Goal: Task Accomplishment & Management: Use online tool/utility

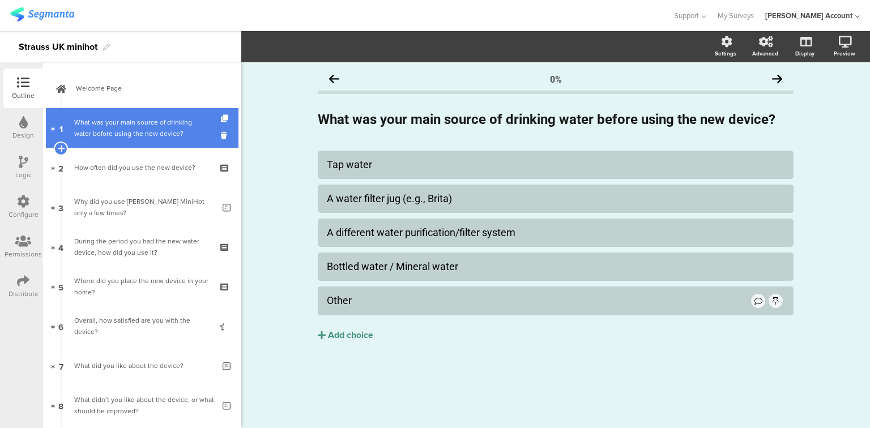
click at [131, 117] on div "What was your main source of drinking water before using the new device?" at bounding box center [141, 128] width 135 height 23
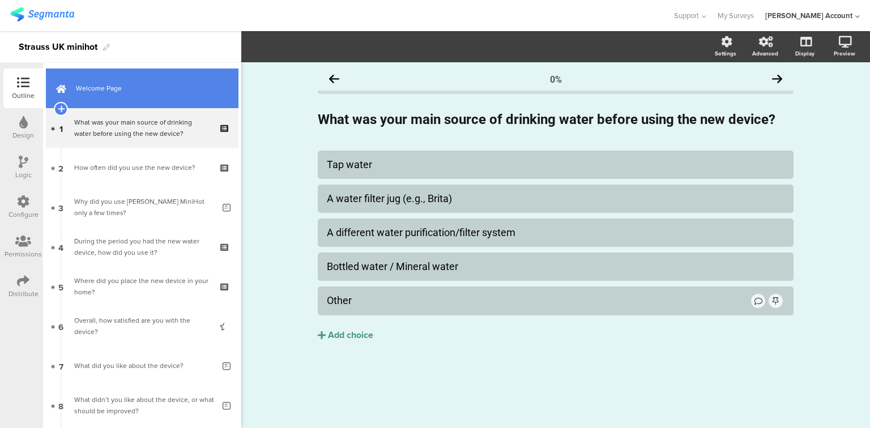
click at [119, 88] on span "Welcome Page" at bounding box center [148, 88] width 145 height 11
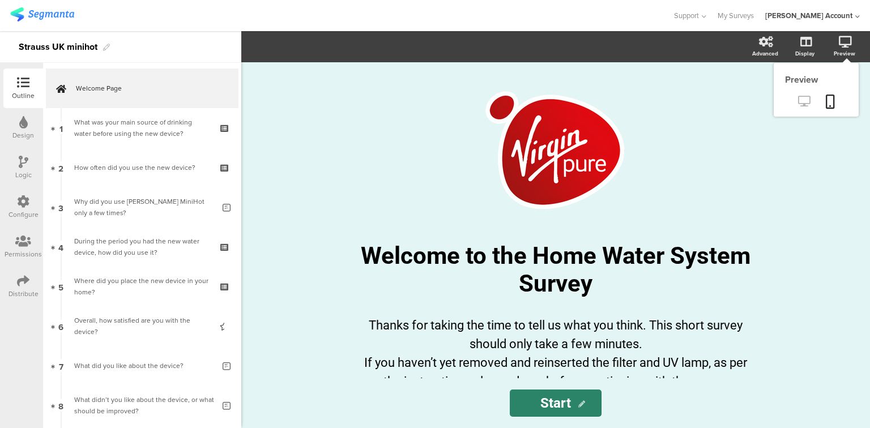
click at [801, 99] on icon at bounding box center [804, 101] width 12 height 11
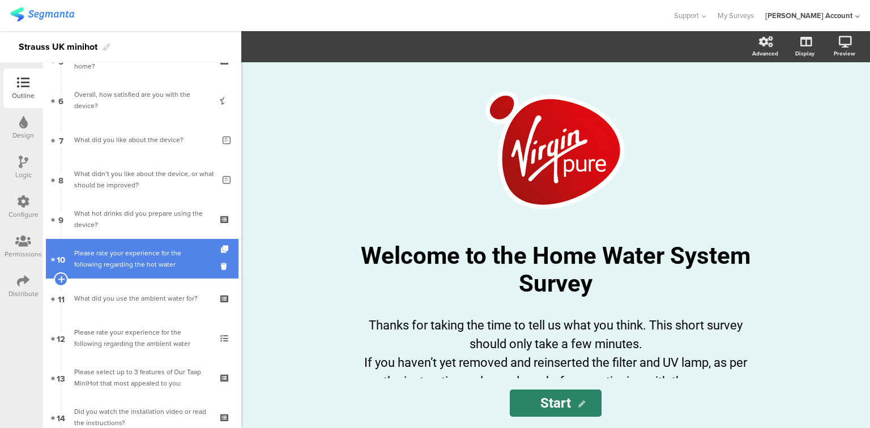
scroll to position [226, 0]
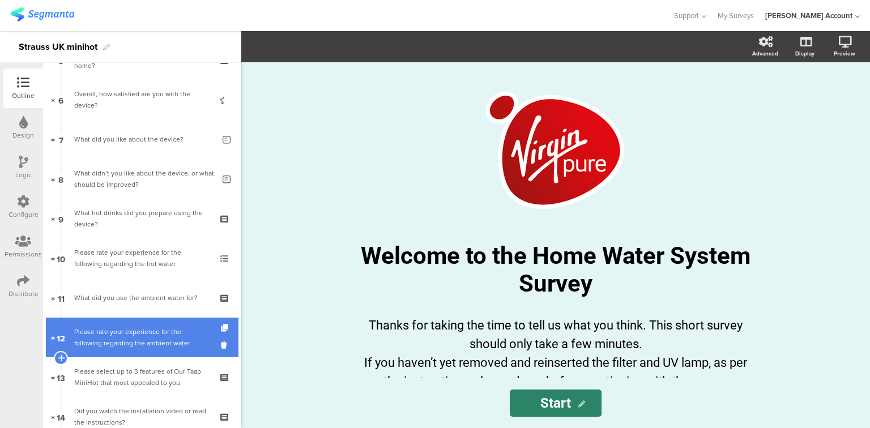
click at [168, 330] on div "Please rate your experience for the following regarding the ambient water" at bounding box center [141, 337] width 135 height 23
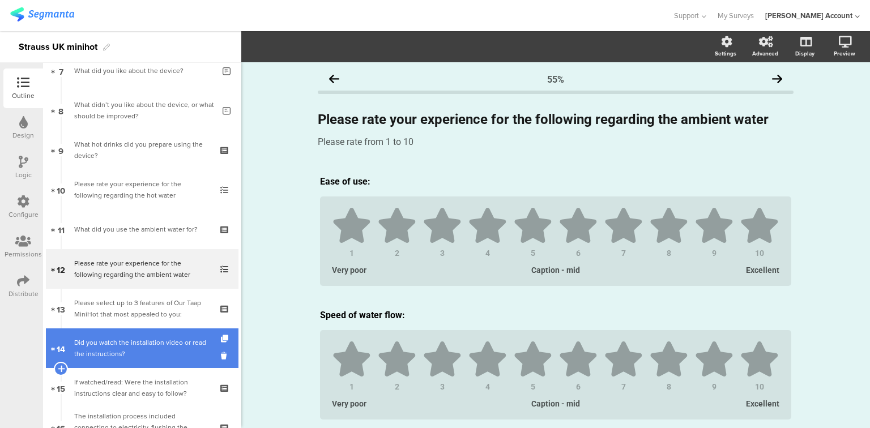
scroll to position [328, 0]
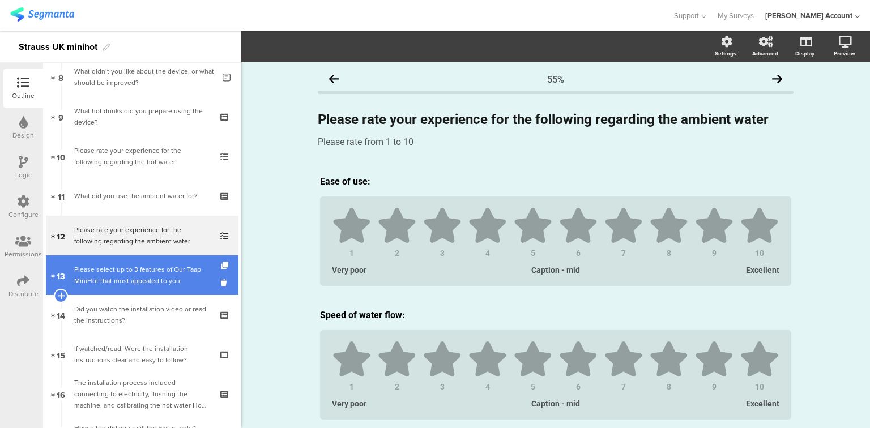
click at [145, 276] on div "Please select up to 3 features of Our Taap MiniHot that most appealed to you:" at bounding box center [141, 275] width 135 height 23
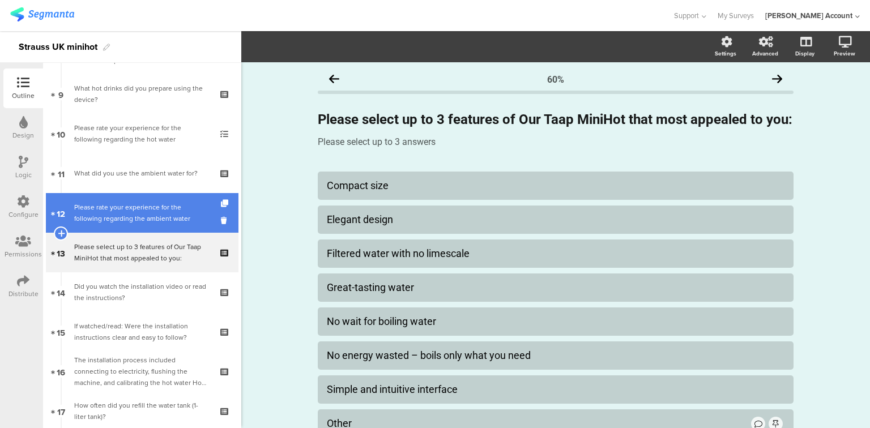
scroll to position [351, 0]
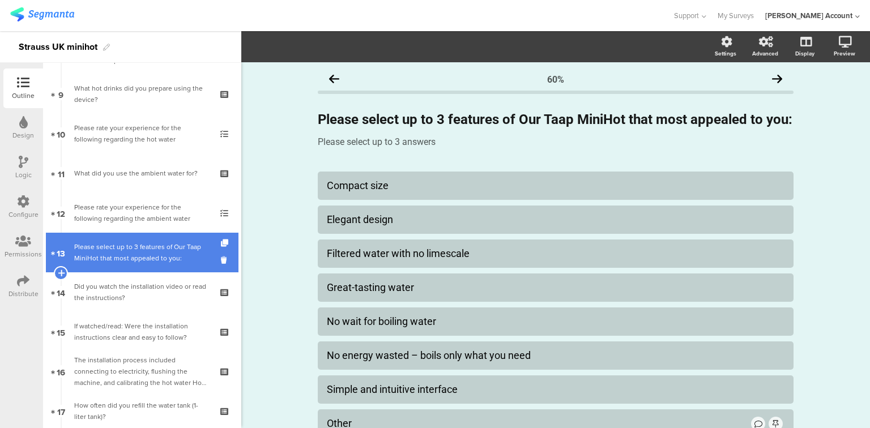
click at [148, 249] on div "Please select up to 3 features of Our Taap MiniHot that most appealed to you:" at bounding box center [141, 252] width 135 height 23
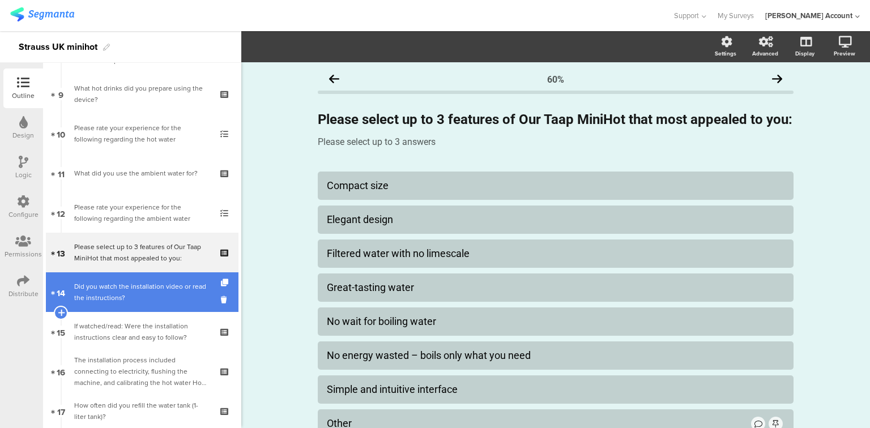
click at [154, 285] on div "Did you watch the installation video or read the instructions?" at bounding box center [141, 292] width 135 height 23
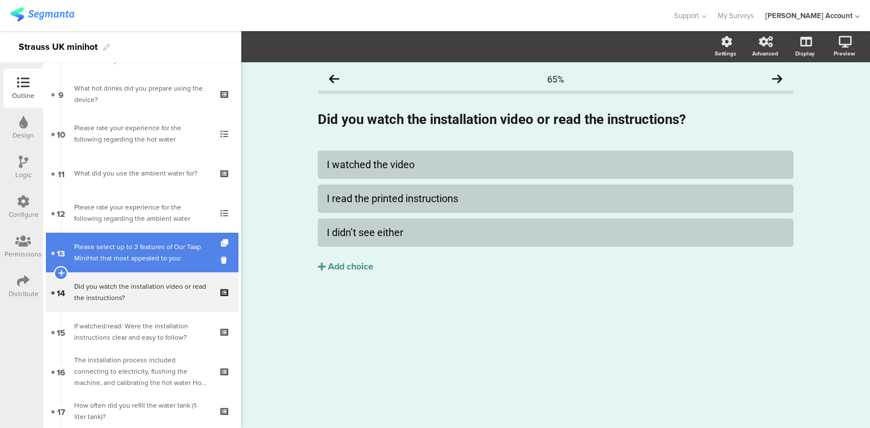
click at [149, 262] on div "Please select up to 3 features of Our Taap MiniHot that most appealed to you:" at bounding box center [141, 252] width 135 height 23
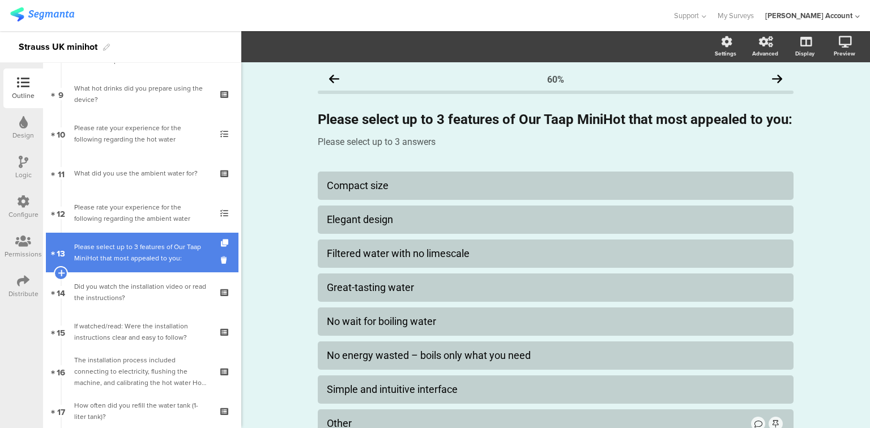
click at [149, 239] on link "13 Please select up to 3 features of Our Taap MiniHot that most appealed to you:" at bounding box center [142, 253] width 193 height 40
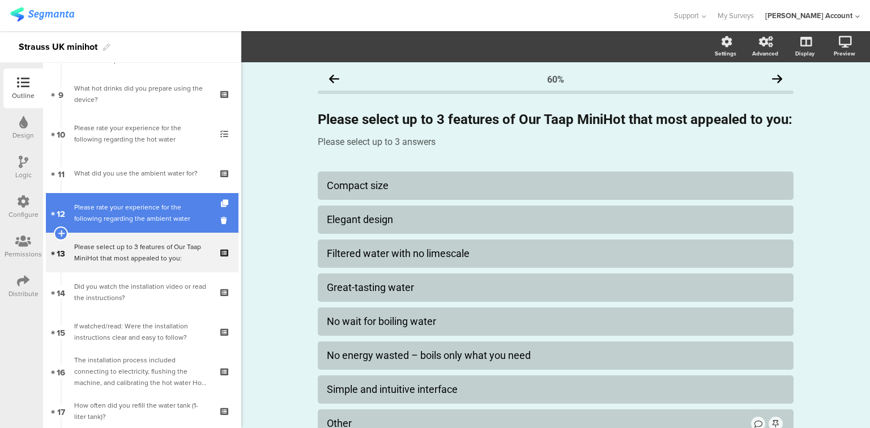
click at [152, 200] on link "12 Please rate your experience for the following regarding the ambient water" at bounding box center [142, 213] width 193 height 40
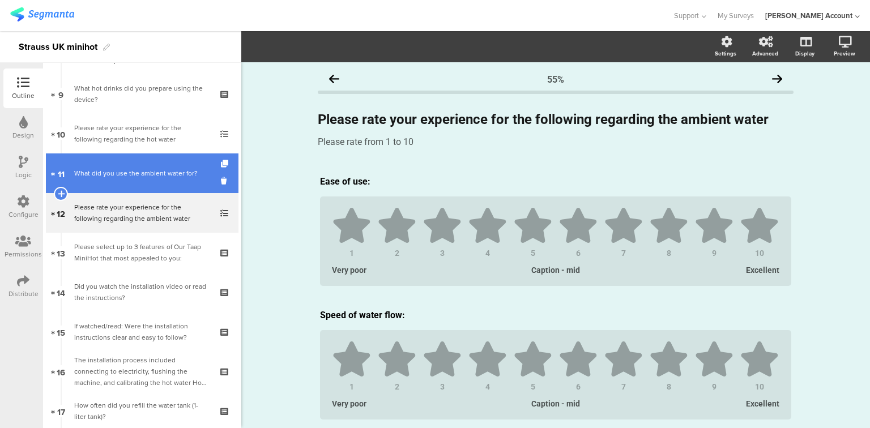
click at [158, 174] on div "What did you use the ambient water for?" at bounding box center [141, 173] width 135 height 11
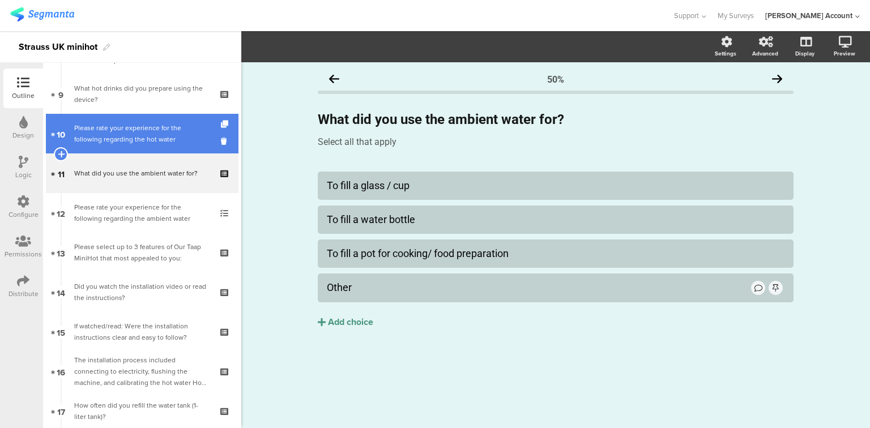
click at [153, 143] on div "Please rate your experience for the following regarding the hot water" at bounding box center [141, 133] width 135 height 23
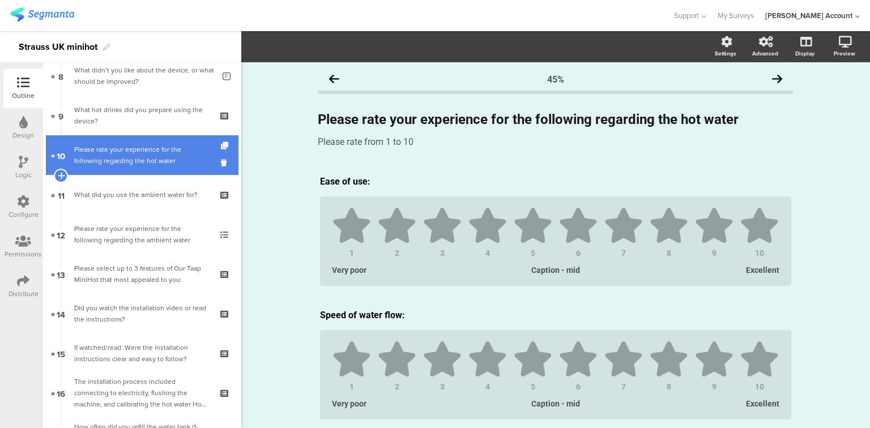
scroll to position [226, 0]
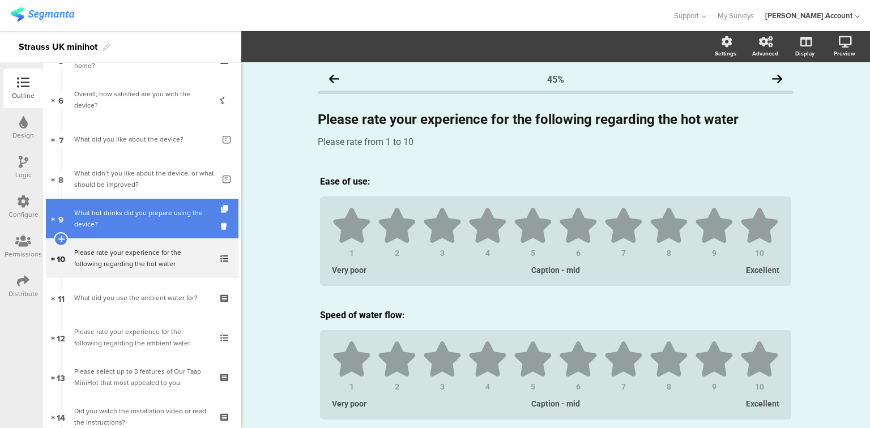
click at [161, 217] on div "What hot drinks did you prepare using the device?" at bounding box center [141, 218] width 135 height 23
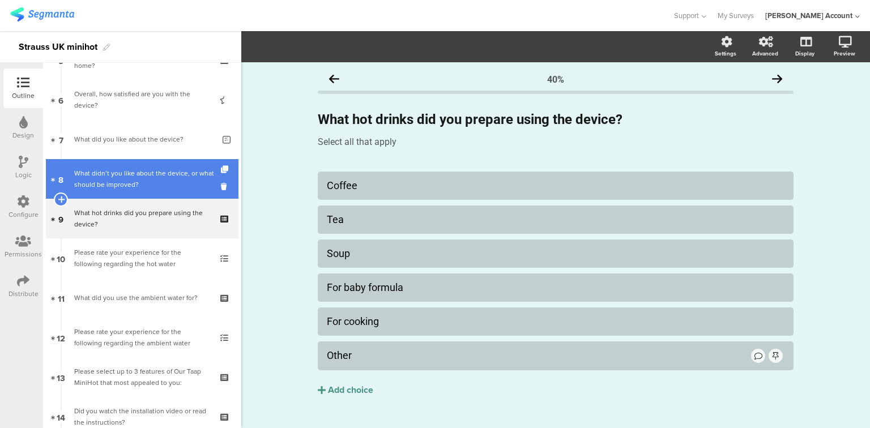
click at [152, 181] on div "What didn’t you like about the device, or what should be improved?" at bounding box center [144, 179] width 140 height 23
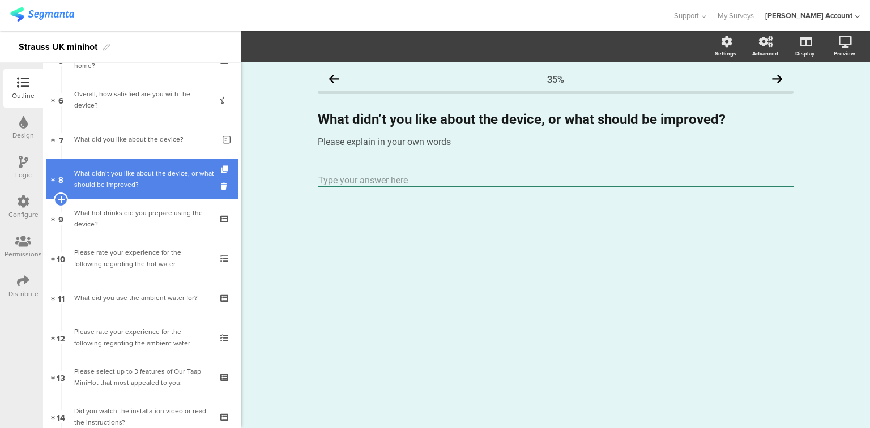
scroll to position [238, 0]
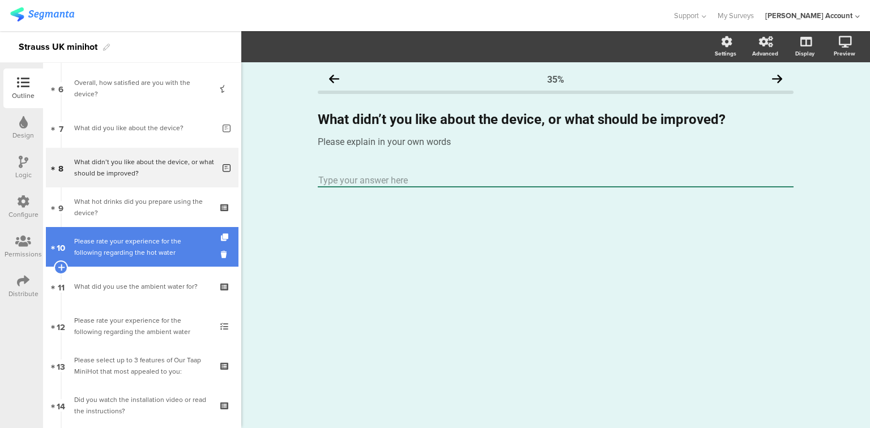
click at [123, 252] on div "Please rate your experience for the following regarding the hot water" at bounding box center [141, 247] width 135 height 23
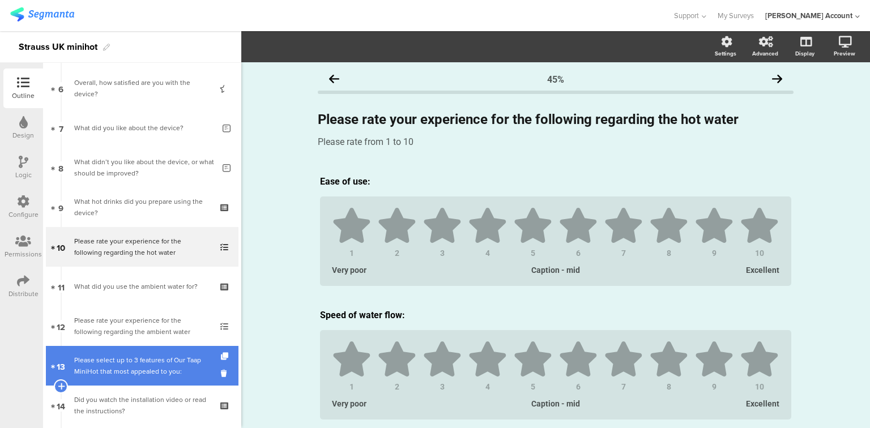
click at [148, 357] on div "Please select up to 3 features of Our Taap MiniHot that most appealed to you:" at bounding box center [141, 365] width 135 height 23
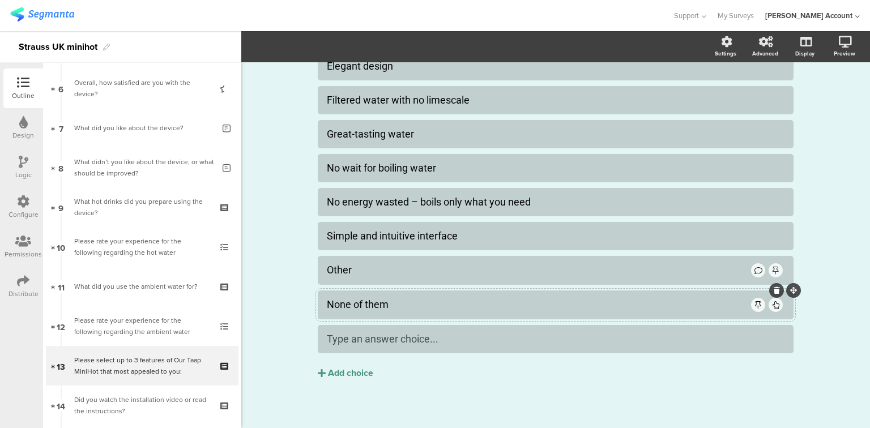
scroll to position [158, 0]
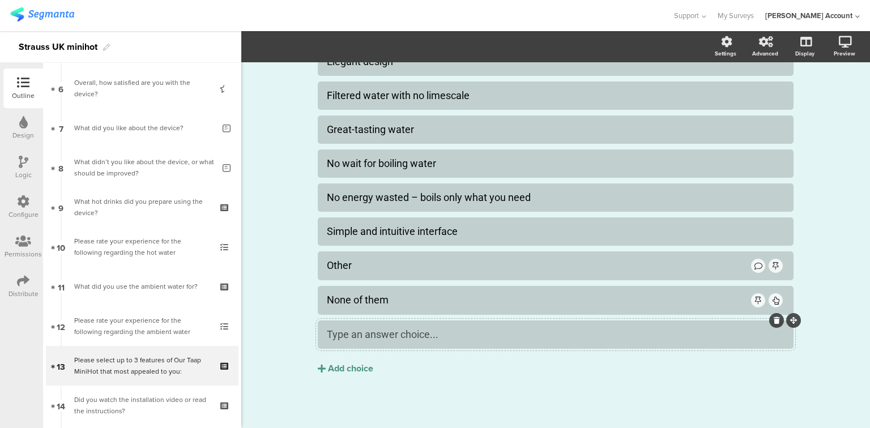
click at [775, 319] on icon at bounding box center [776, 320] width 6 height 7
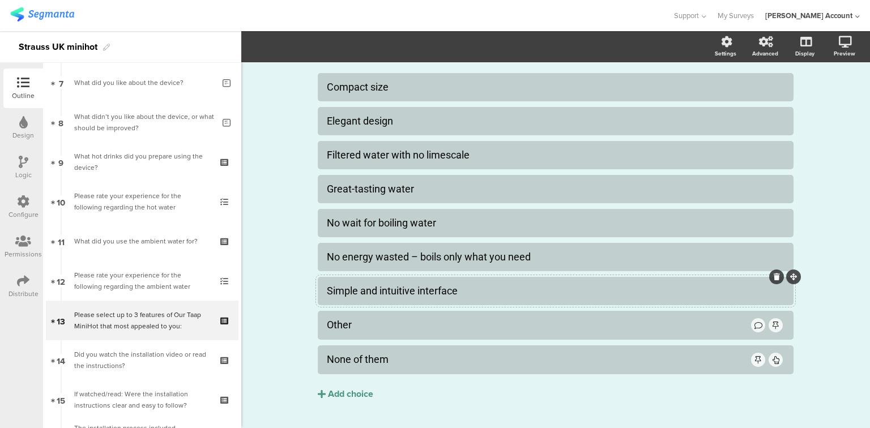
scroll to position [57, 0]
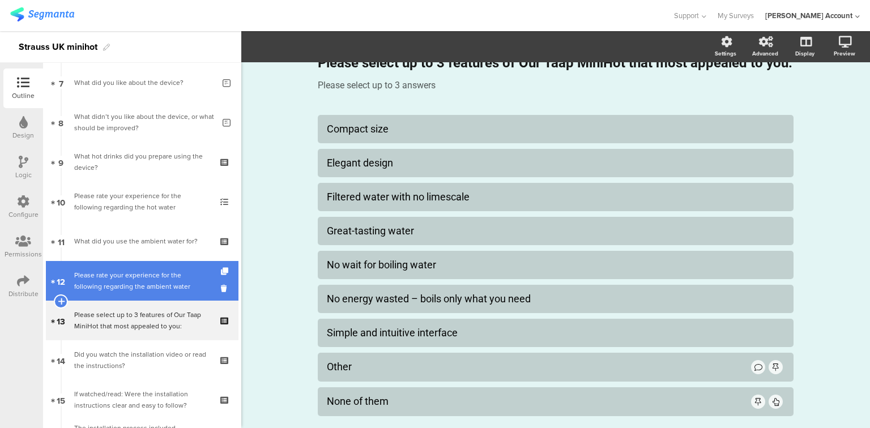
click at [149, 284] on div "Please rate your experience for the following regarding the ambient water" at bounding box center [141, 281] width 135 height 23
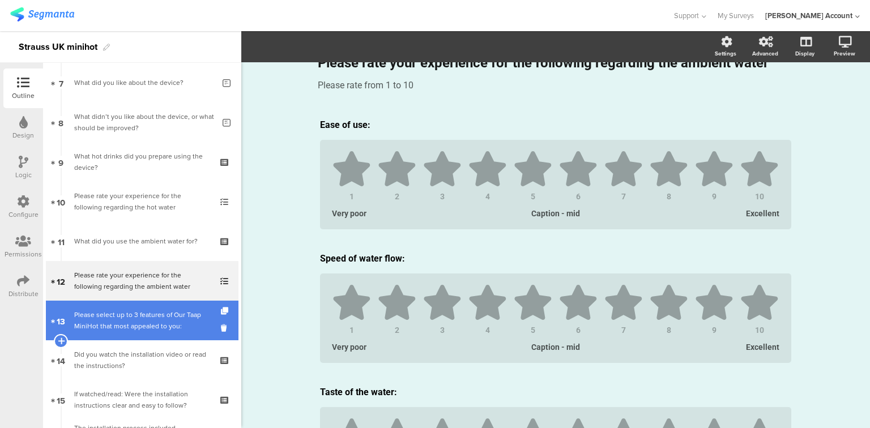
click at [151, 310] on div "Please select up to 3 features of Our Taap MiniHot that most appealed to you:" at bounding box center [141, 320] width 135 height 23
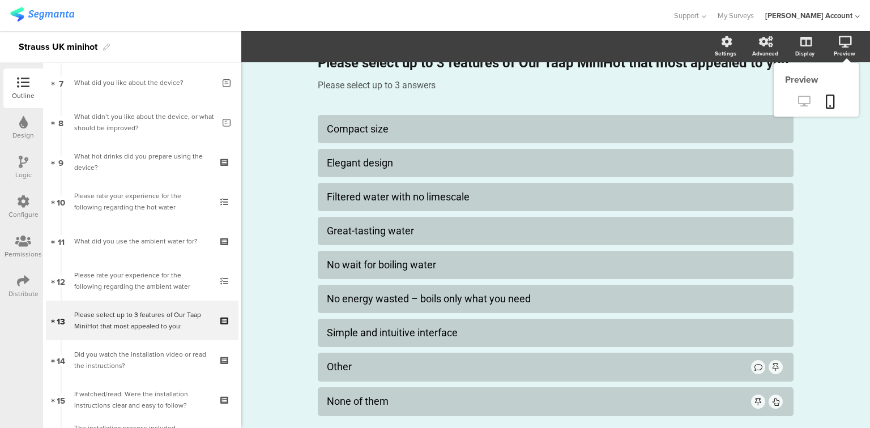
click at [798, 104] on icon at bounding box center [804, 101] width 12 height 11
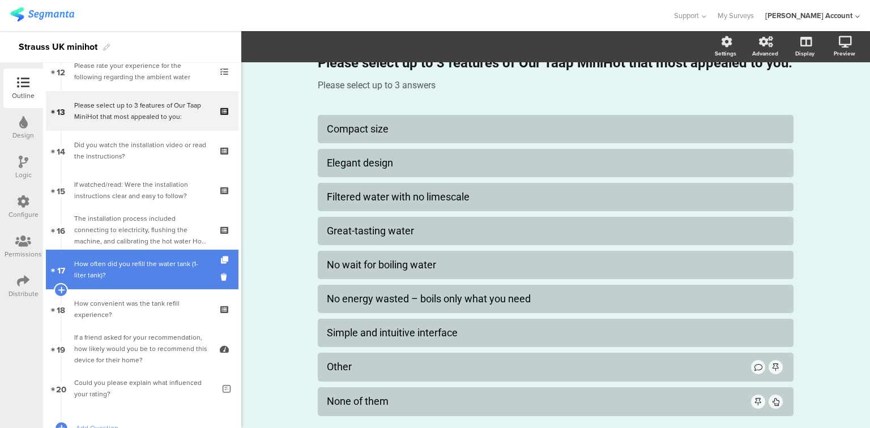
scroll to position [544, 0]
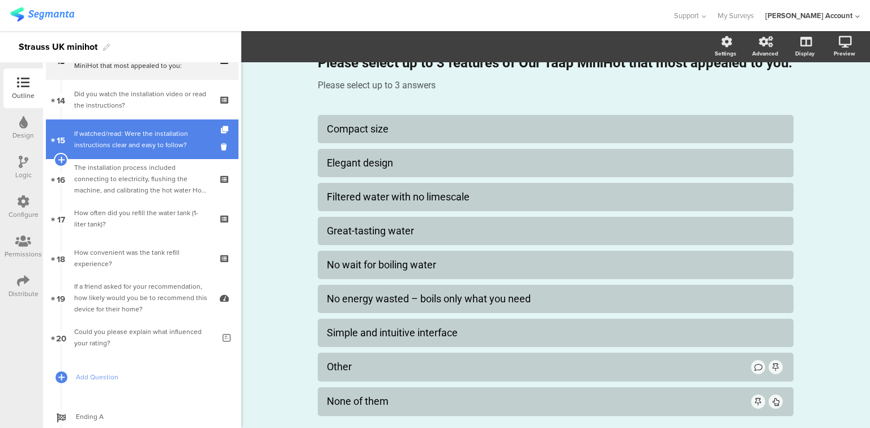
click at [105, 138] on div "If watched/read: Were the installation instructions clear and easy to follow?" at bounding box center [141, 139] width 135 height 23
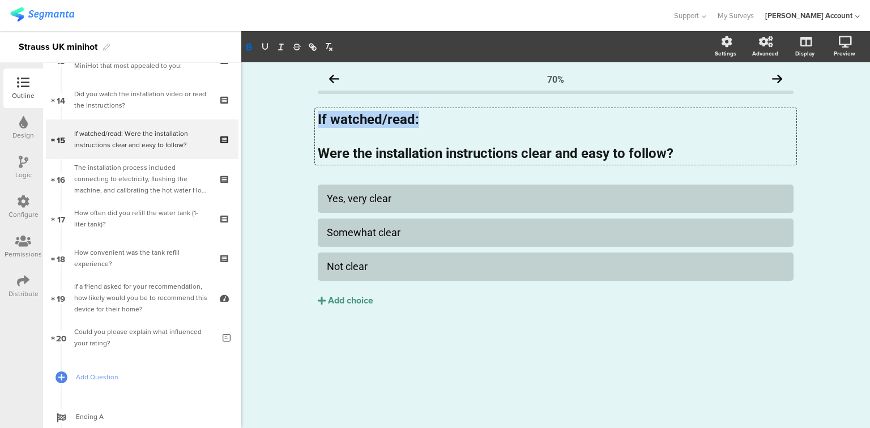
drag, startPoint x: 420, startPoint y: 134, endPoint x: 267, endPoint y: 110, distance: 154.6
click at [267, 110] on div "70% If watched/read: Were the installation instructions clear and easy to follo…" at bounding box center [555, 245] width 628 height 366
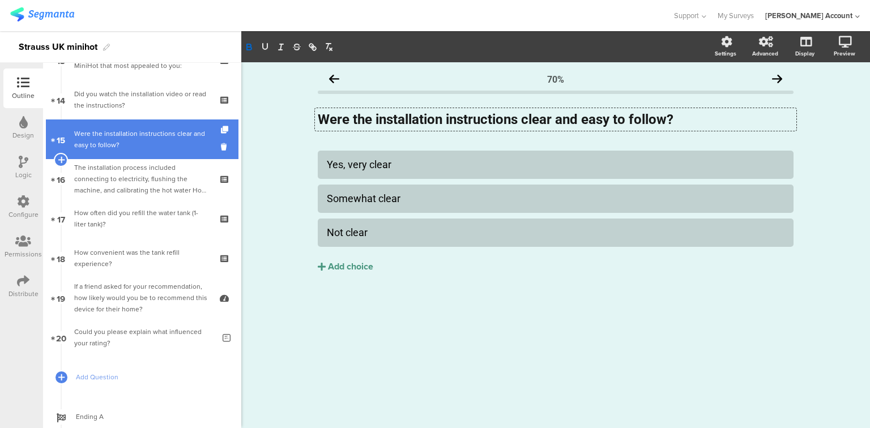
click at [101, 140] on div "Were the installation instructions clear and easy to follow?" at bounding box center [141, 139] width 135 height 23
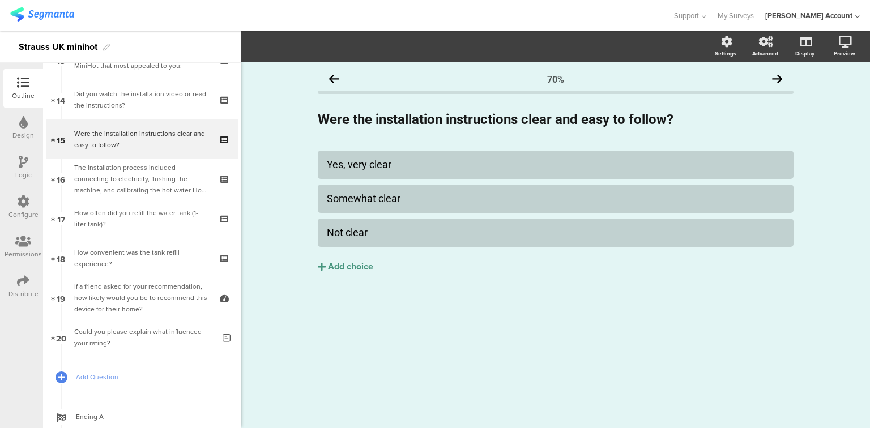
click at [24, 157] on icon at bounding box center [24, 162] width 10 height 12
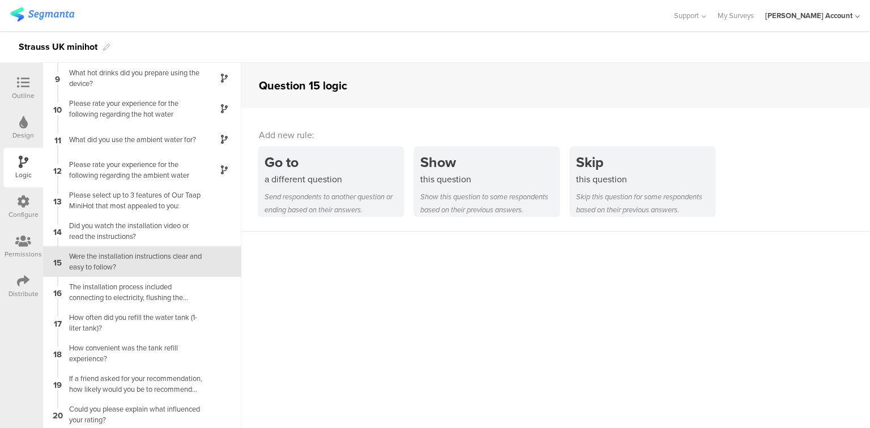
scroll to position [246, 0]
click at [95, 264] on div "Were the installation instructions clear and easy to follow?" at bounding box center [133, 260] width 142 height 22
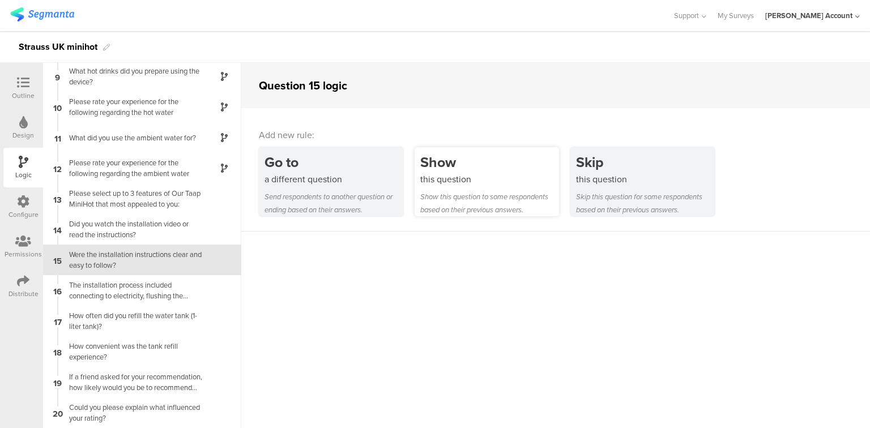
click at [447, 183] on div "this question" at bounding box center [489, 179] width 139 height 13
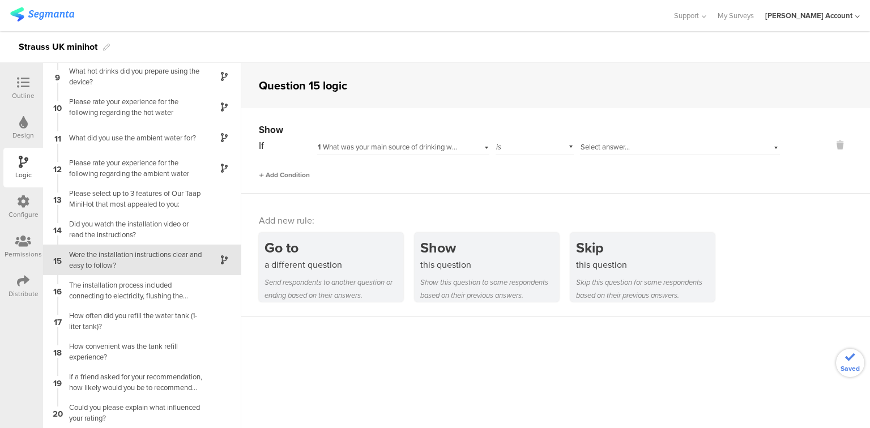
click at [299, 176] on span "Add Condition" at bounding box center [284, 175] width 51 height 10
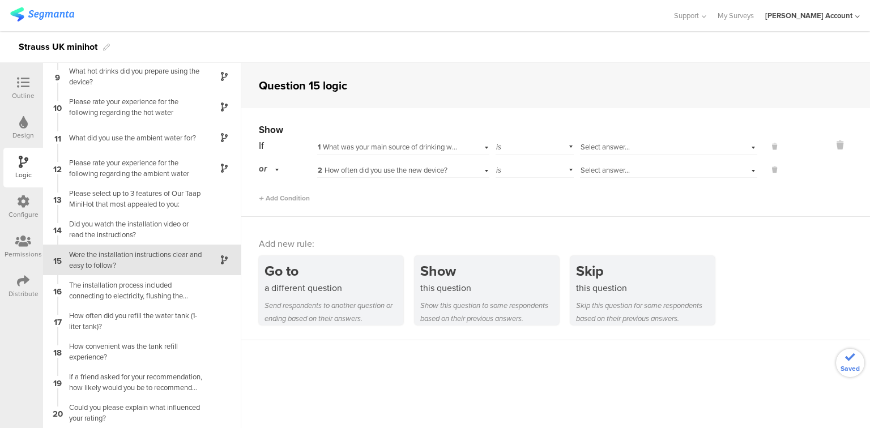
click at [349, 149] on span "1 What was your main source of drinking water before using the new device?" at bounding box center [438, 147] width 240 height 11
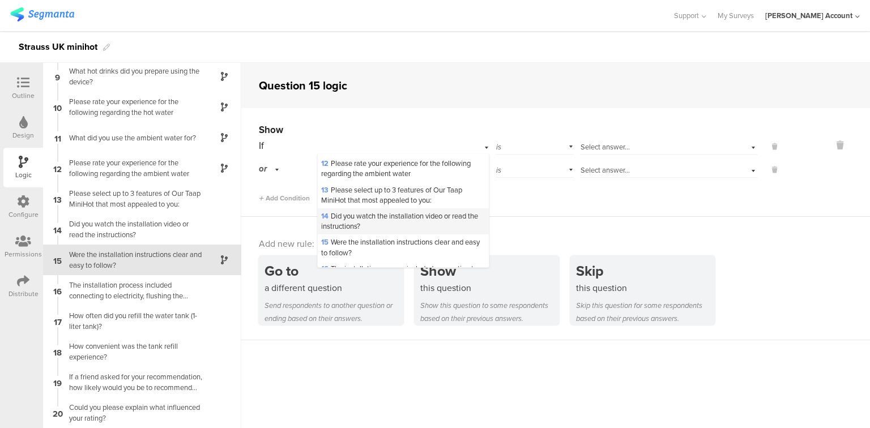
scroll to position [238, 0]
click at [341, 229] on span "14 Did you watch the installation video or read the instructions?" at bounding box center [399, 218] width 157 height 21
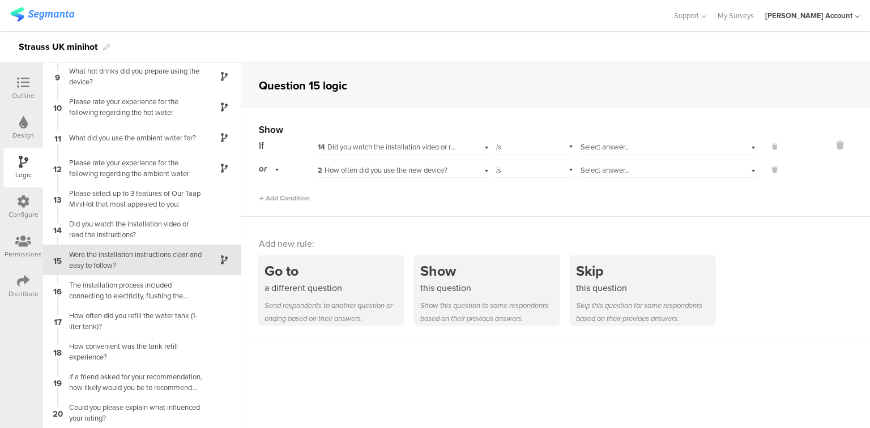
scroll to position [0, 0]
click at [355, 178] on div "If 14 Did you watch the installation video or read the instructions? is Select …" at bounding box center [519, 170] width 521 height 66
click at [350, 172] on span "2 How often did you use the new device?" at bounding box center [383, 170] width 130 height 11
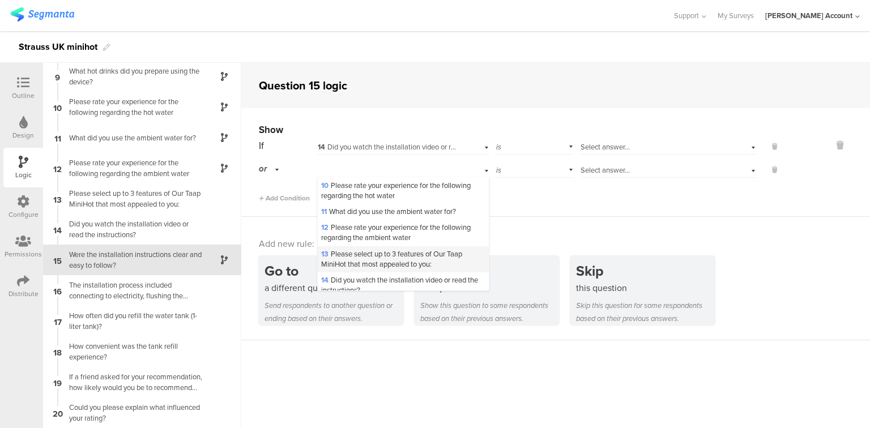
scroll to position [226, 0]
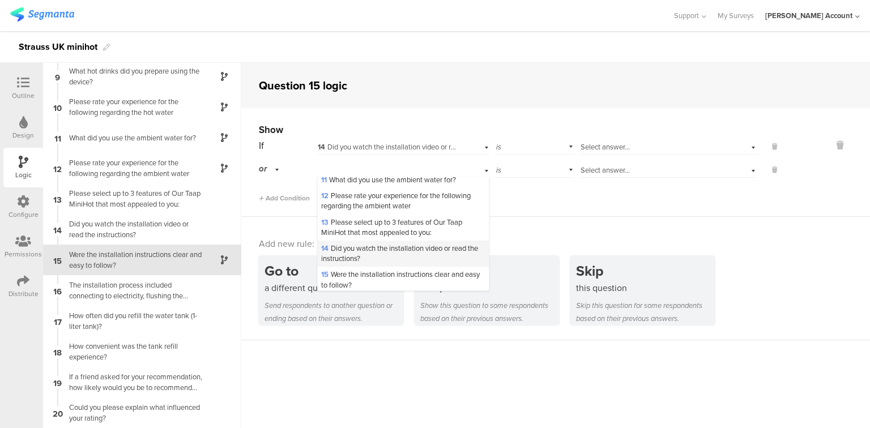
click at [345, 264] on span "14 Did you watch the installation video or read the instructions?" at bounding box center [399, 253] width 157 height 21
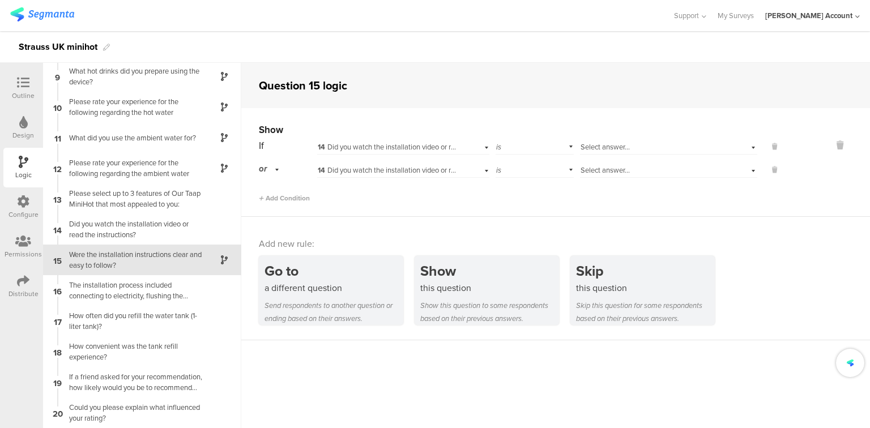
click at [618, 146] on span "Select answer..." at bounding box center [604, 147] width 49 height 11
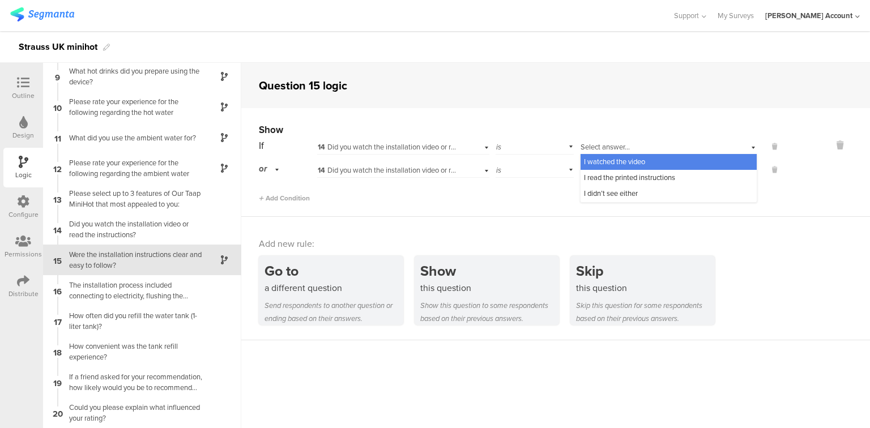
click at [602, 162] on span "I watched the video" at bounding box center [614, 161] width 61 height 11
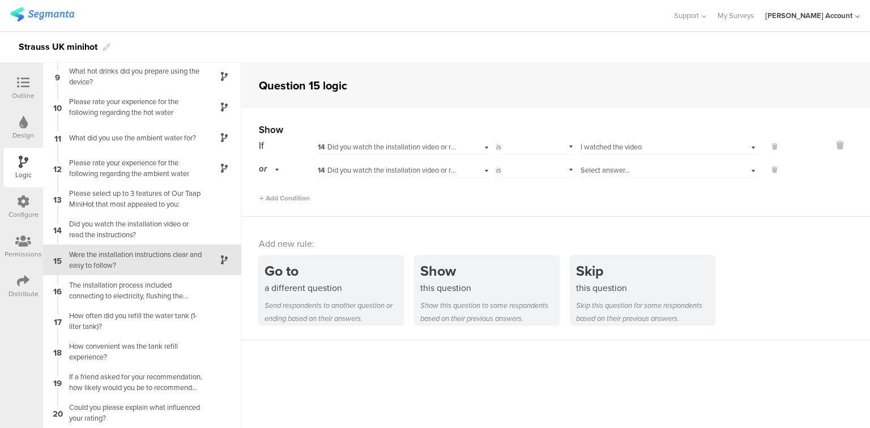
click at [602, 168] on span "Select answer..." at bounding box center [604, 170] width 49 height 11
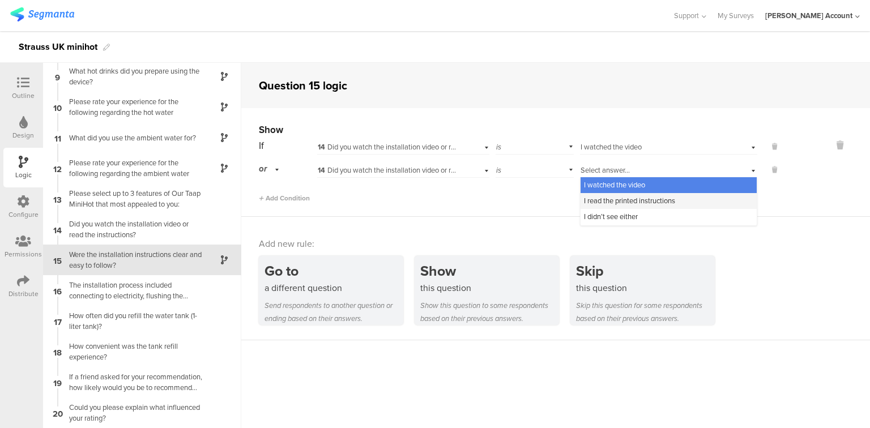
click at [597, 204] on span "I read the printed instructions" at bounding box center [629, 200] width 91 height 11
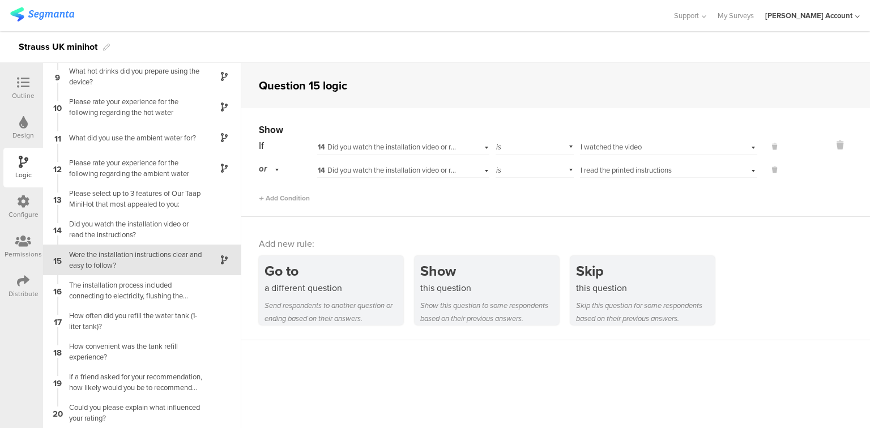
click at [15, 91] on div "Outline" at bounding box center [23, 96] width 23 height 10
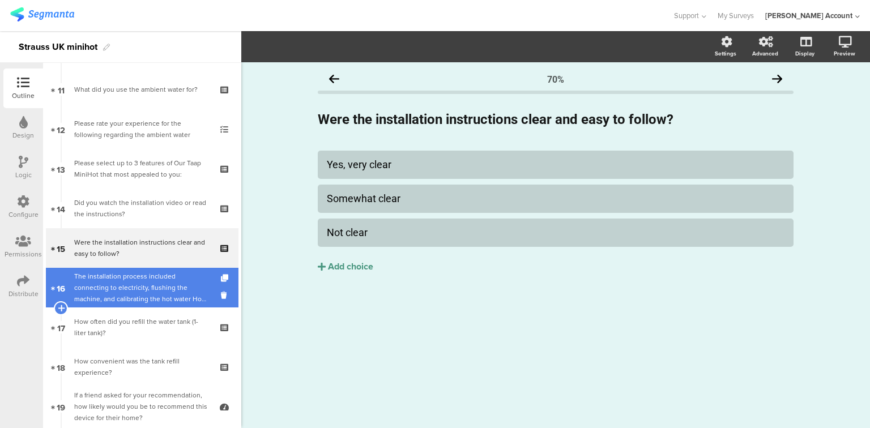
scroll to position [437, 0]
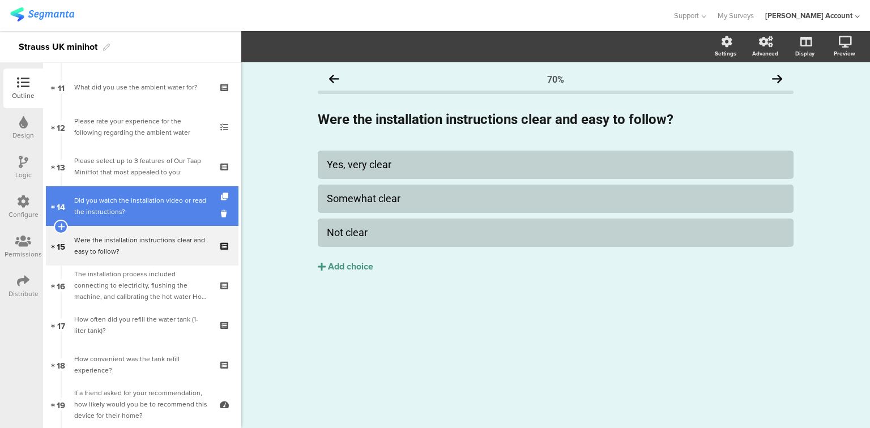
click at [116, 200] on div "Did you watch the installation video or read the instructions?" at bounding box center [141, 206] width 135 height 23
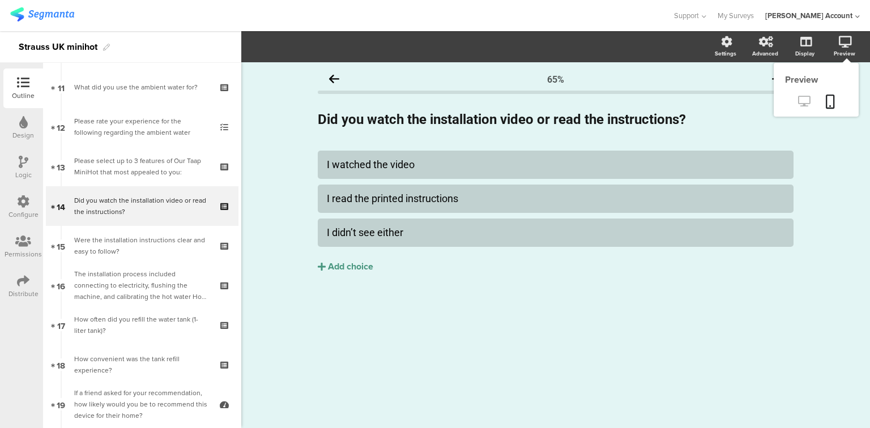
click at [803, 97] on icon at bounding box center [804, 101] width 12 height 11
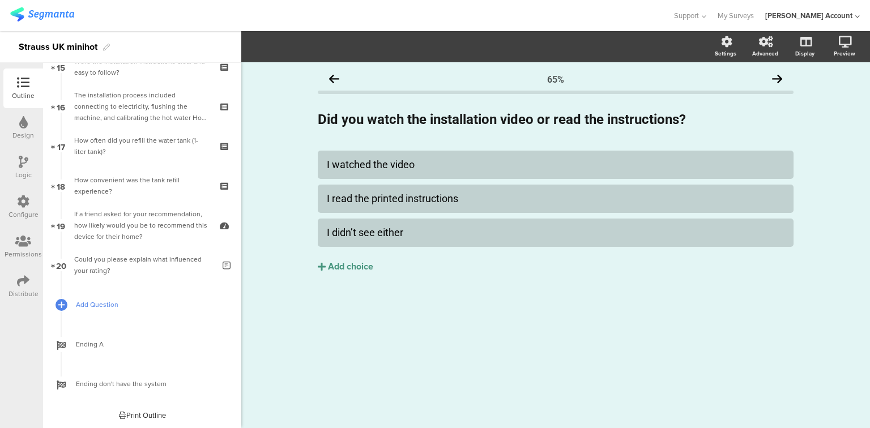
scroll to position [617, 0]
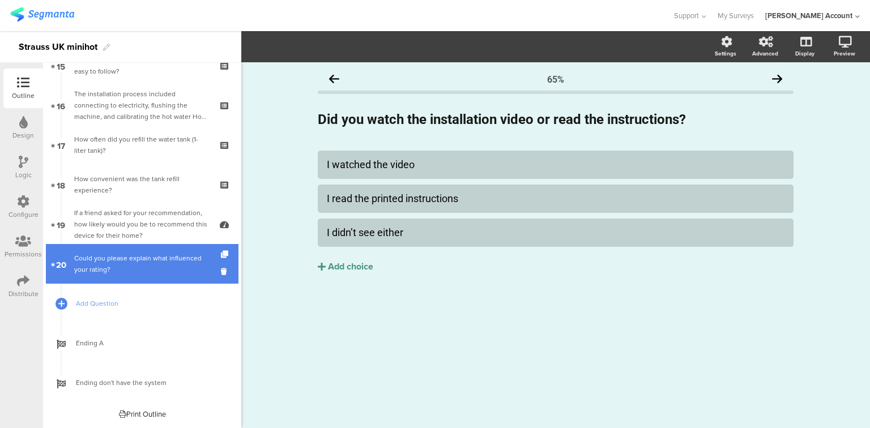
click at [91, 258] on div "Could you please explain what influenced your rating?" at bounding box center [144, 264] width 140 height 23
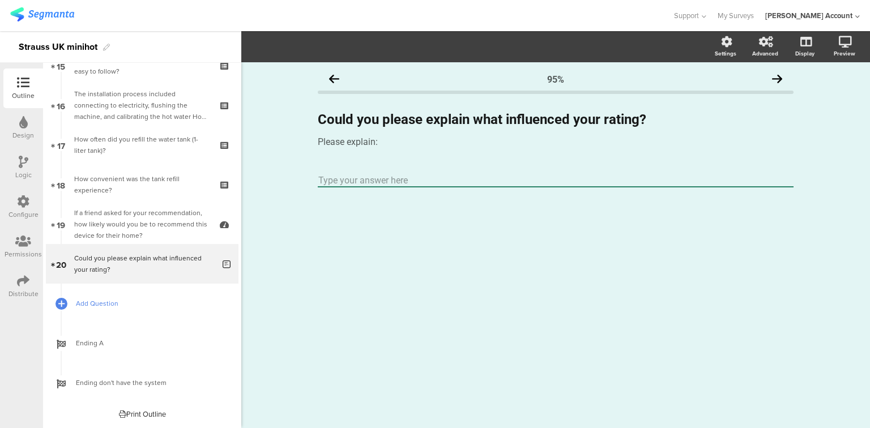
click at [95, 301] on span "Add Question" at bounding box center [148, 303] width 145 height 11
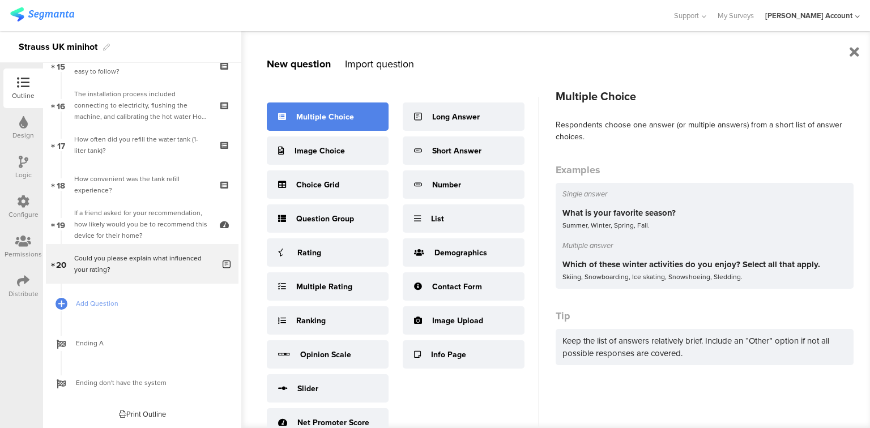
click at [303, 122] on div "Multiple Choice" at bounding box center [328, 116] width 122 height 28
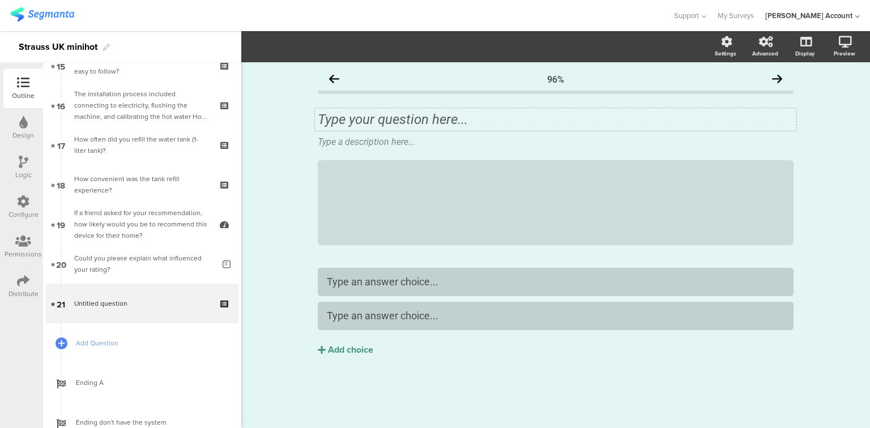
click at [365, 126] on div "Type your question here..." at bounding box center [555, 119] width 481 height 23
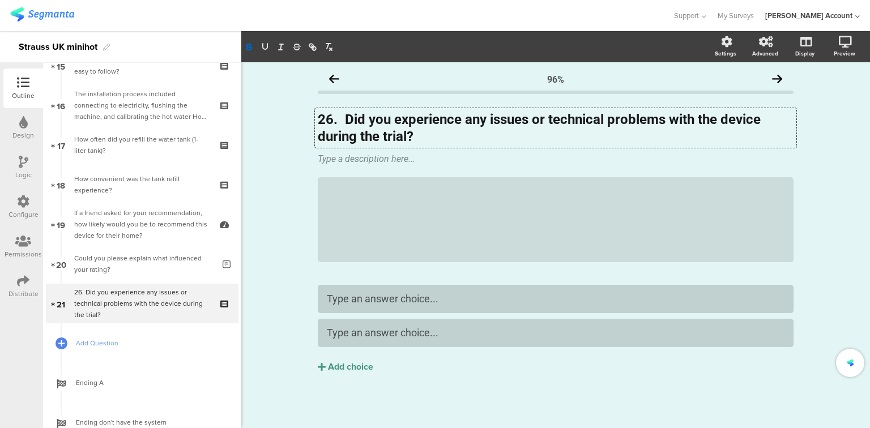
click at [343, 118] on strong "26. Did you experience any issues or technical problems with the device during …" at bounding box center [541, 128] width 446 height 33
click at [347, 119] on strong "26. Did you experience any issues or technical problems with the device during …" at bounding box center [541, 128] width 446 height 33
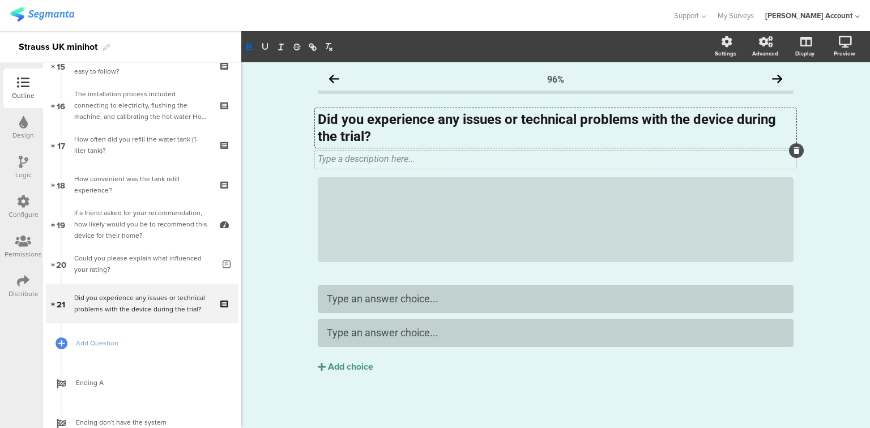
click at [794, 152] on icon at bounding box center [796, 150] width 6 height 7
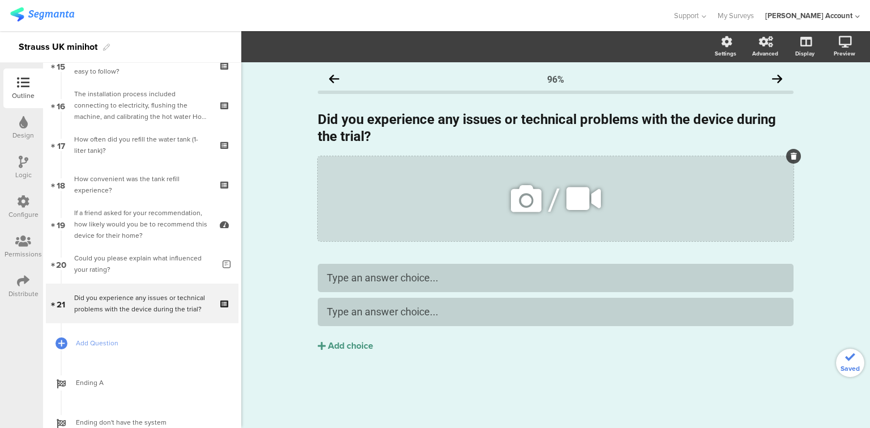
click at [788, 156] on div at bounding box center [793, 156] width 15 height 15
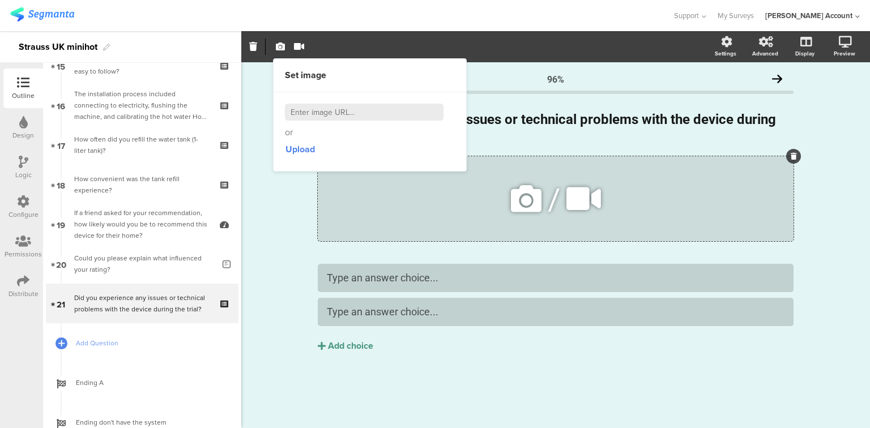
click at [793, 154] on icon at bounding box center [793, 156] width 6 height 7
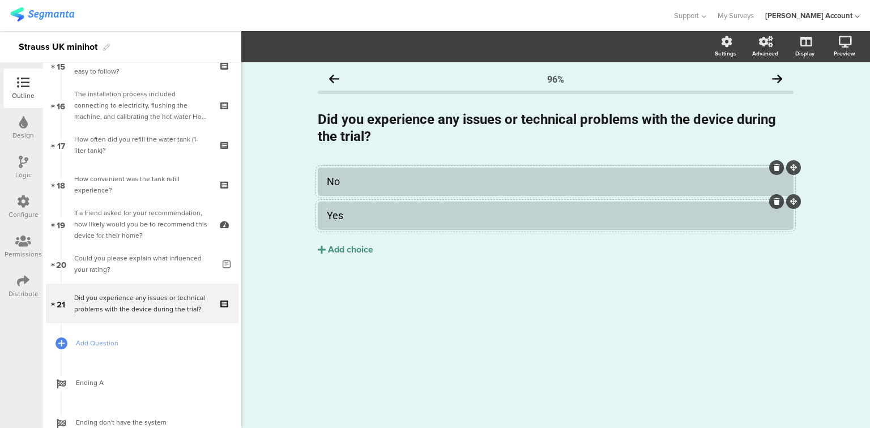
click at [380, 226] on div at bounding box center [556, 216] width 476 height 28
click at [313, 45] on span "Choice options" at bounding box center [303, 46] width 61 height 13
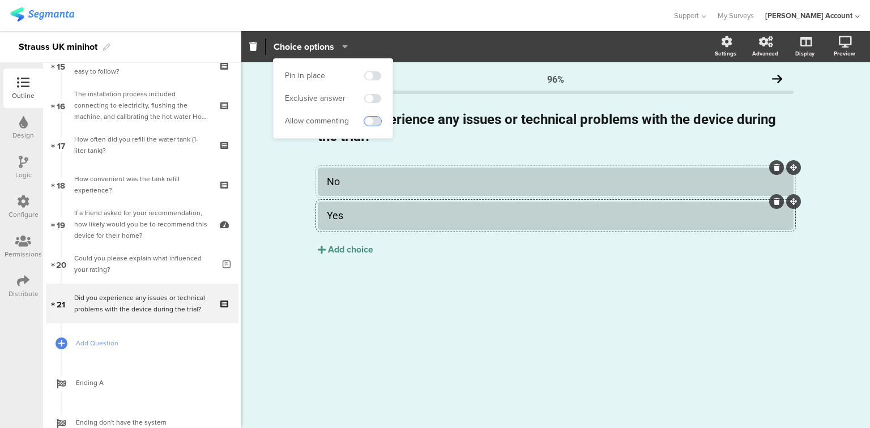
click at [369, 117] on span at bounding box center [372, 121] width 17 height 9
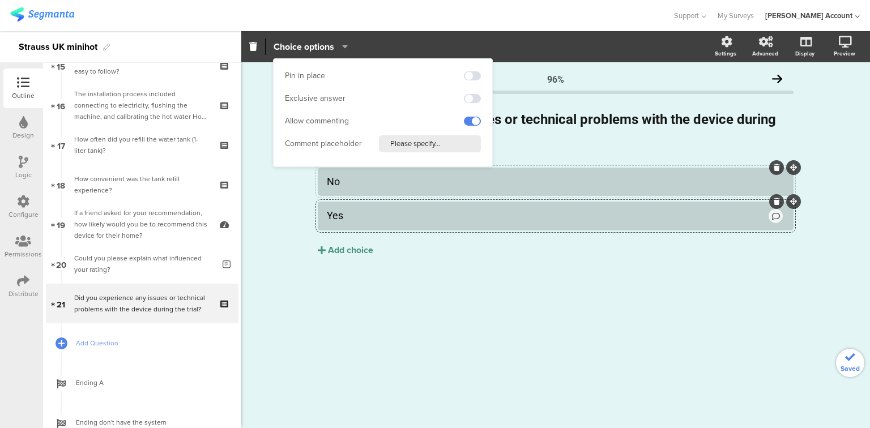
drag, startPoint x: 461, startPoint y: 148, endPoint x: 369, endPoint y: 149, distance: 92.3
click at [369, 149] on div "Comment placeholder Please specify..." at bounding box center [383, 143] width 196 height 17
click at [431, 146] on input "Please specify..." at bounding box center [430, 143] width 102 height 17
type input "Please explain"
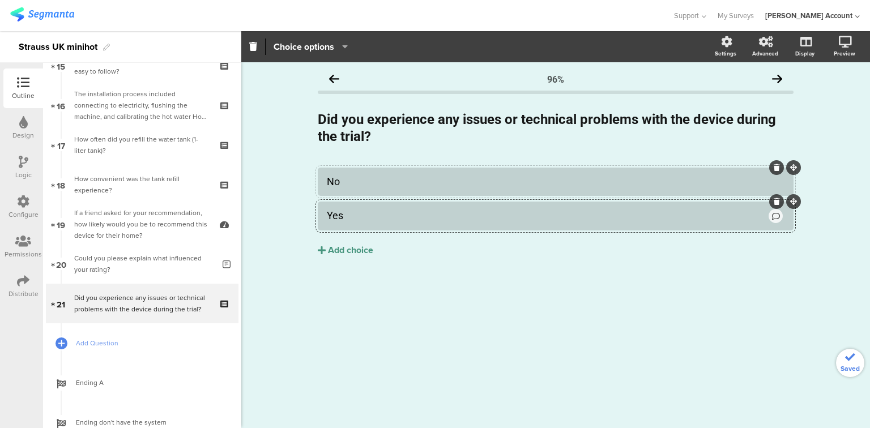
click at [493, 265] on div "No Yes Add choice" at bounding box center [556, 236] width 476 height 136
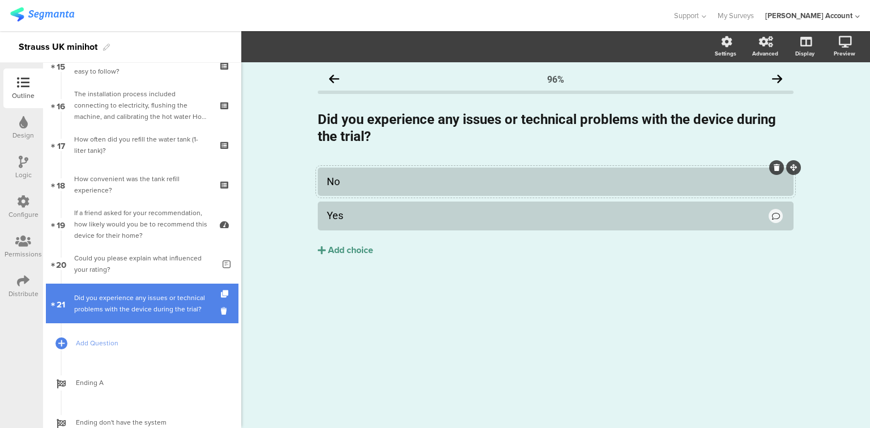
click at [157, 303] on div "Did you experience any issues or technical problems with the device during the …" at bounding box center [141, 303] width 135 height 23
click at [136, 297] on div "Did you experience any issues or technical problems with the device during the …" at bounding box center [141, 303] width 135 height 23
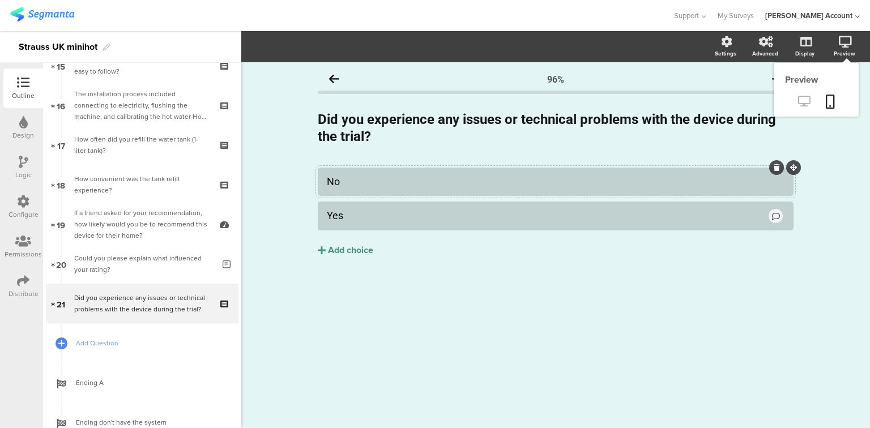
click at [809, 102] on icon at bounding box center [804, 101] width 12 height 11
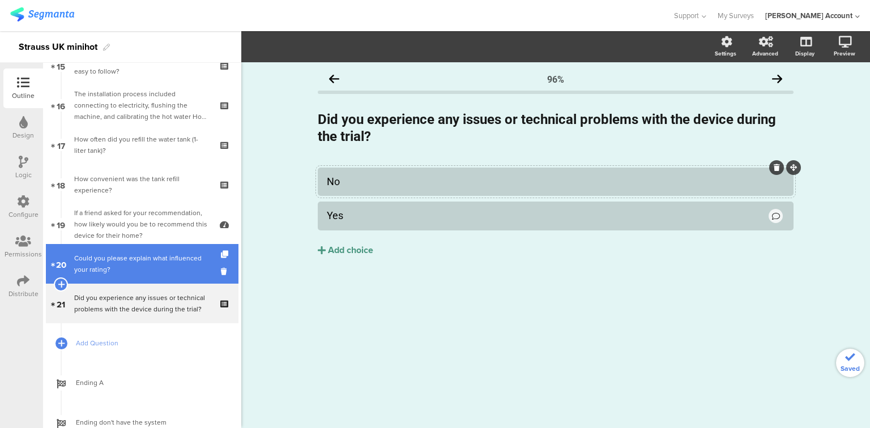
click at [172, 278] on link "20 Could you please explain what influenced your rating?" at bounding box center [142, 264] width 193 height 40
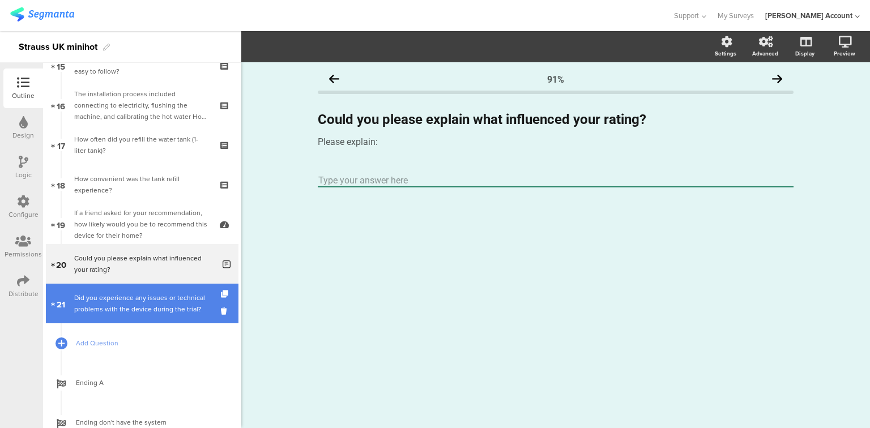
click at [162, 292] on div "Did you experience any issues or technical problems with the device during the …" at bounding box center [141, 303] width 135 height 23
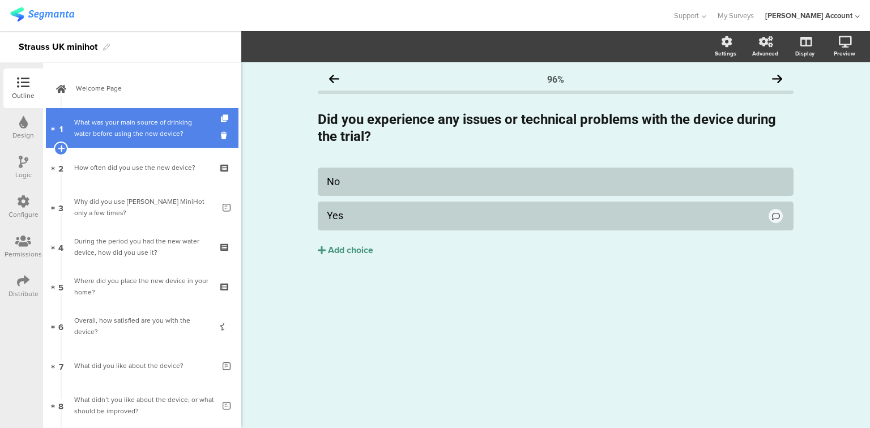
click at [125, 131] on div "What was your main source of drinking water before using the new device?" at bounding box center [141, 128] width 135 height 23
